Goal: Download file/media

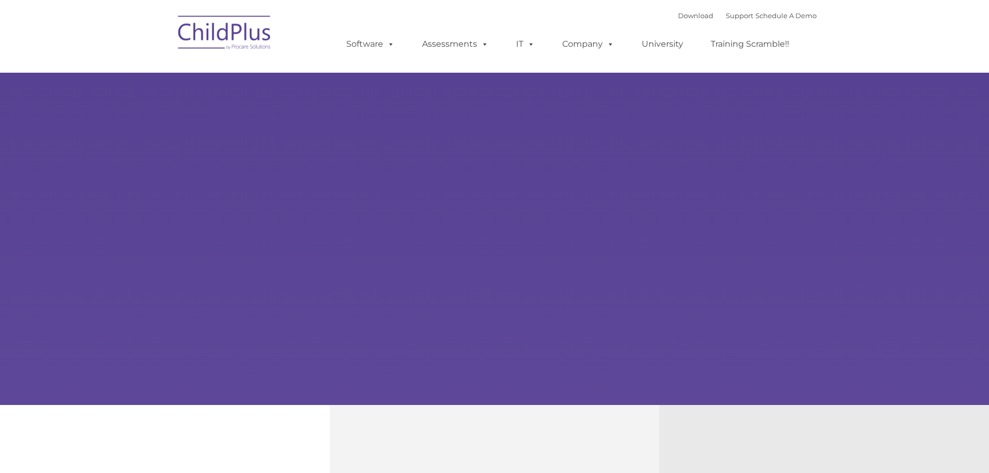
select select "MEDIUM"
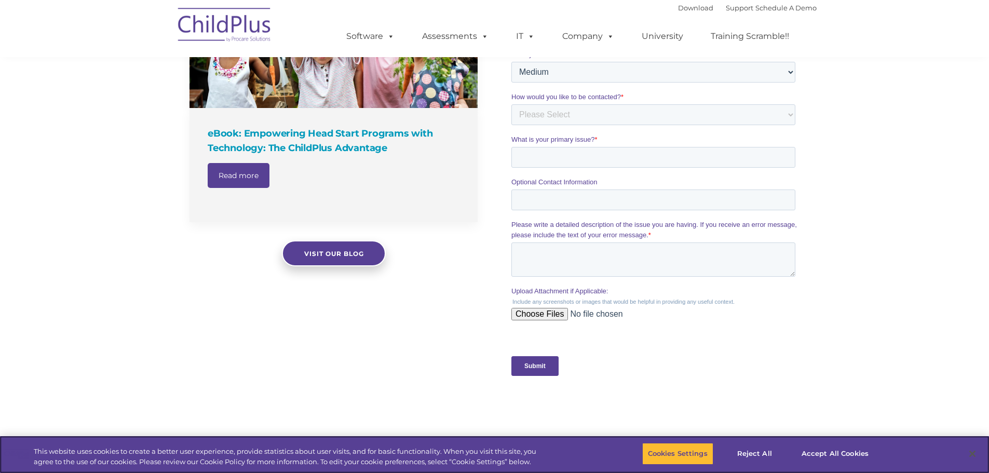
scroll to position [781, 0]
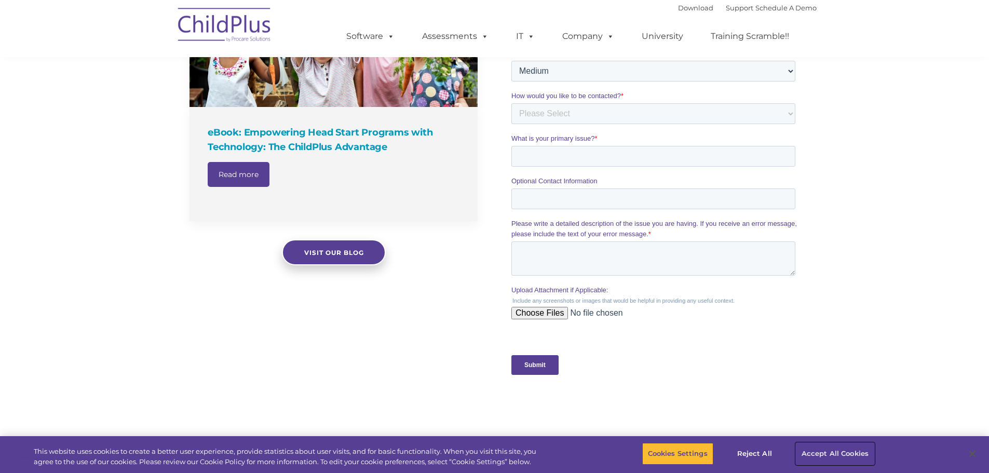
click at [847, 449] on button "Accept All Cookies" at bounding box center [835, 454] width 78 height 22
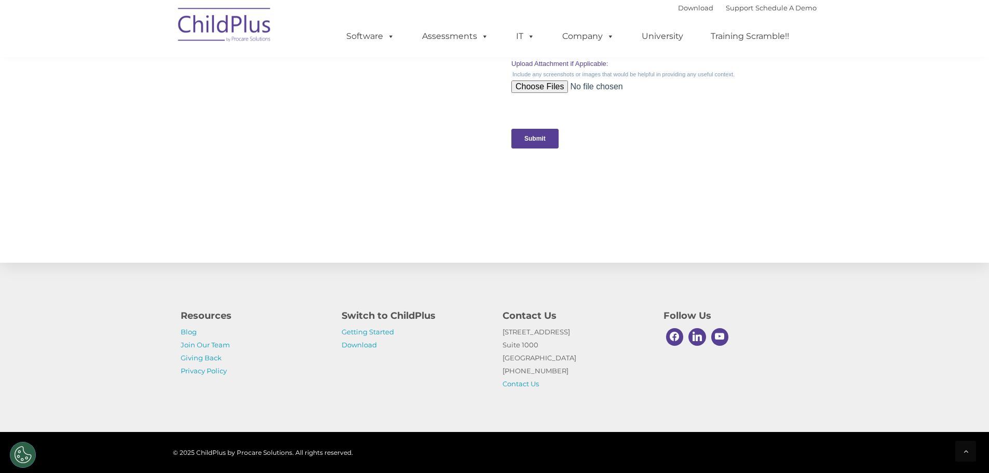
scroll to position [1019, 0]
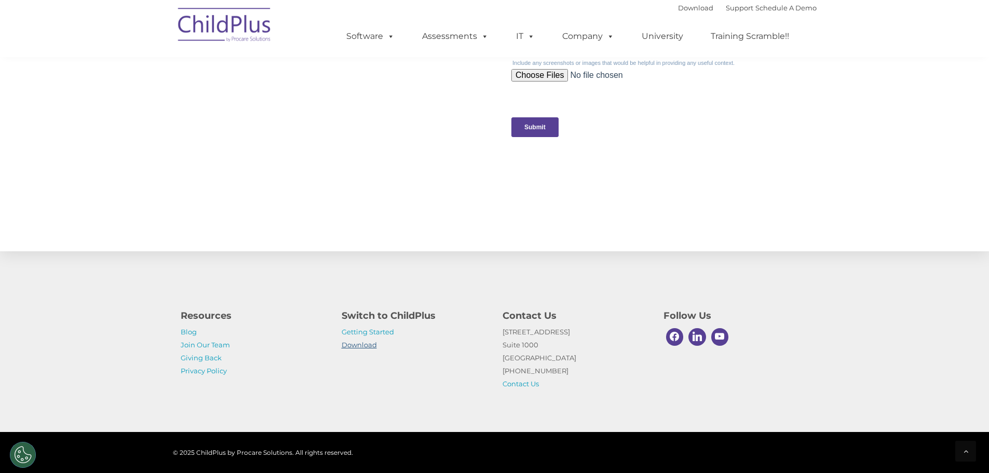
click at [366, 343] on link "Download" at bounding box center [359, 345] width 35 height 8
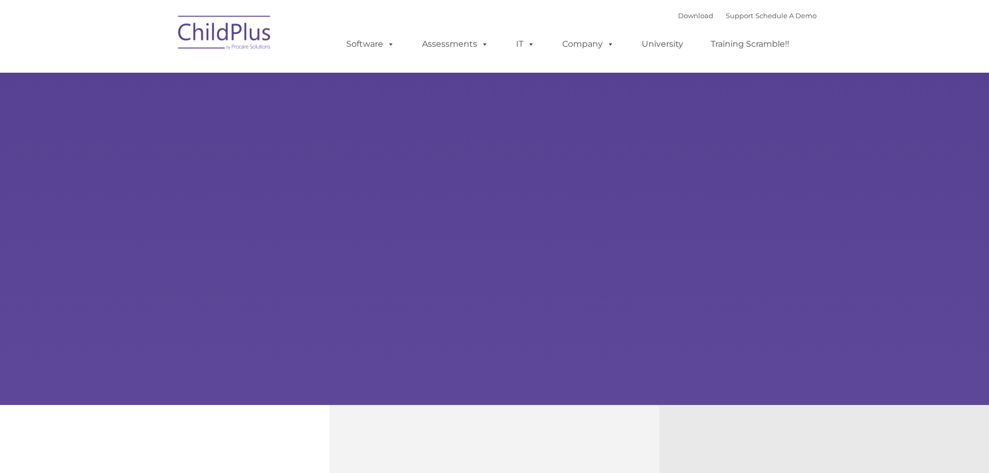
type input ""
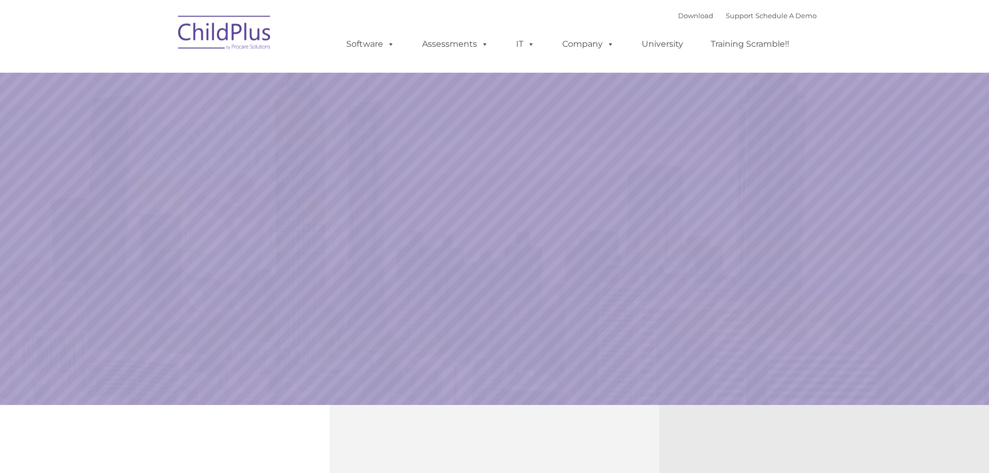
select select "MEDIUM"
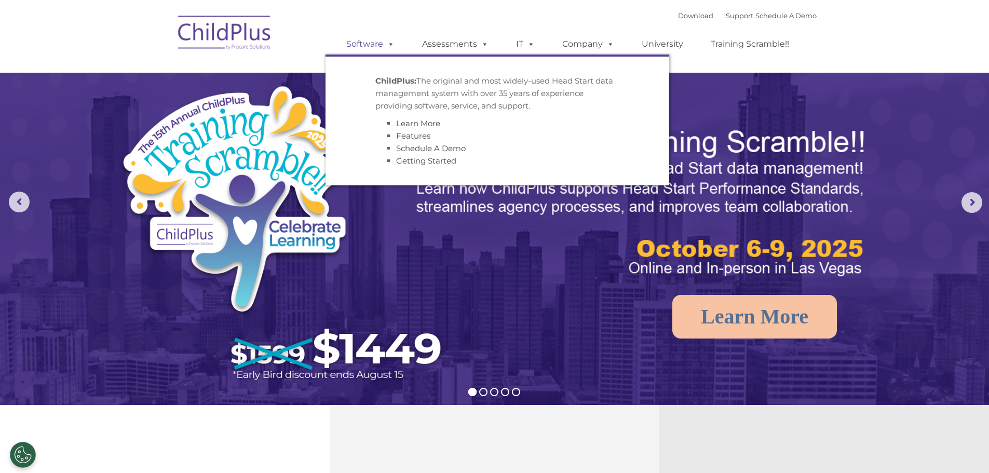
click at [373, 45] on link "Software" at bounding box center [370, 44] width 69 height 21
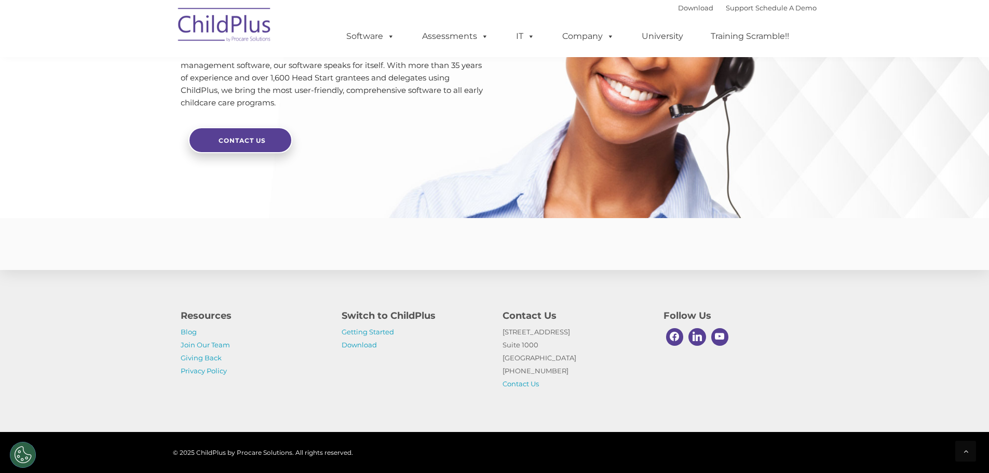
scroll to position [2466, 0]
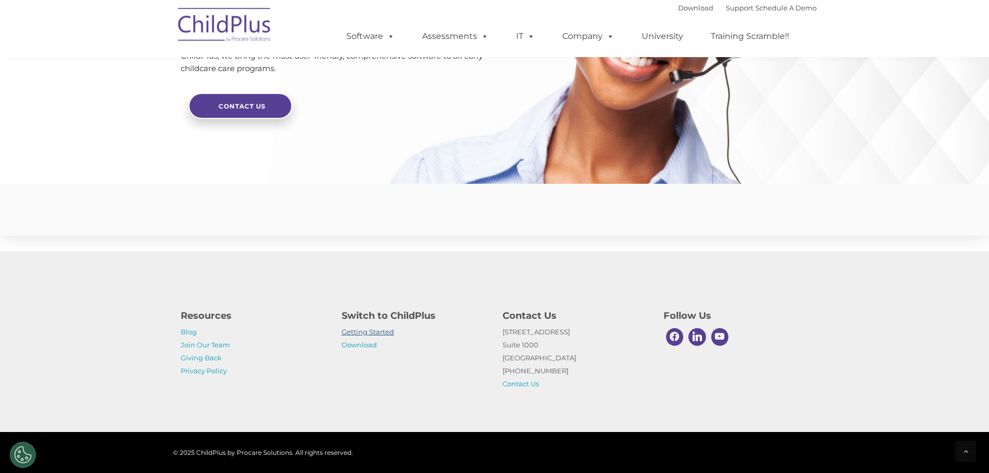
click at [386, 330] on link "Getting Started" at bounding box center [368, 332] width 52 height 8
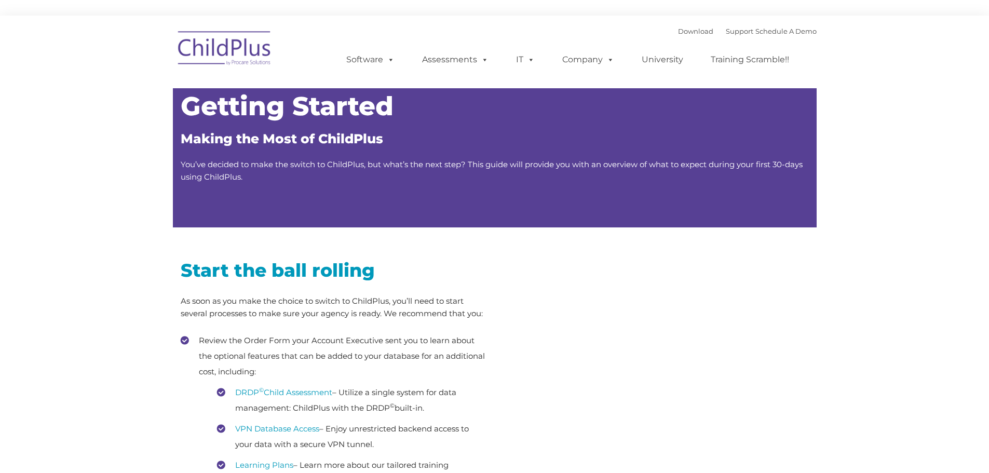
type input ""
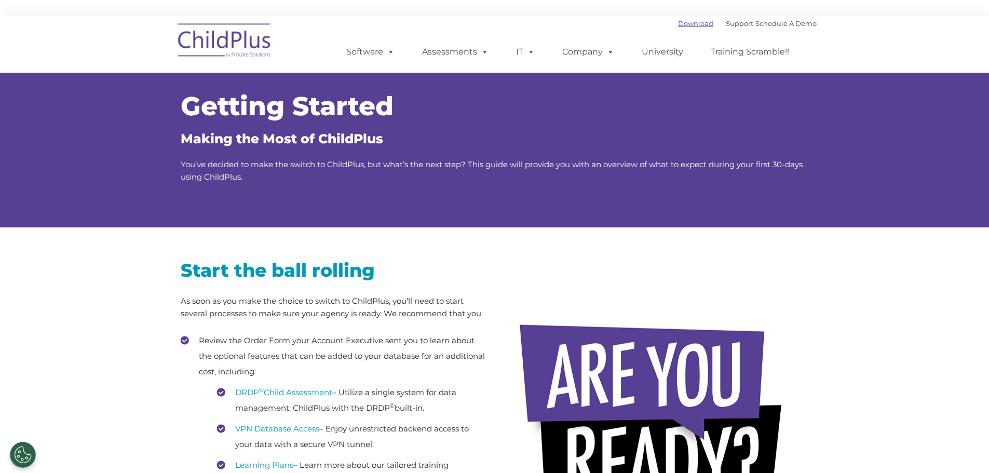
click at [678, 21] on link "Download" at bounding box center [695, 23] width 35 height 8
